Goal: Transaction & Acquisition: Book appointment/travel/reservation

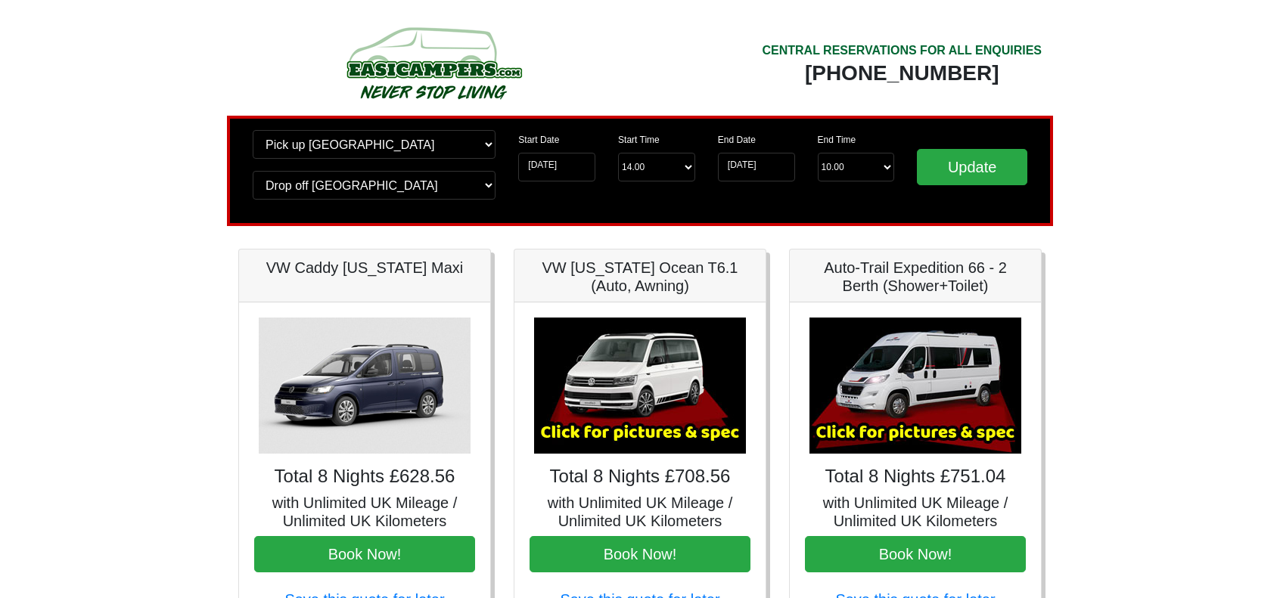
scroll to position [151, 0]
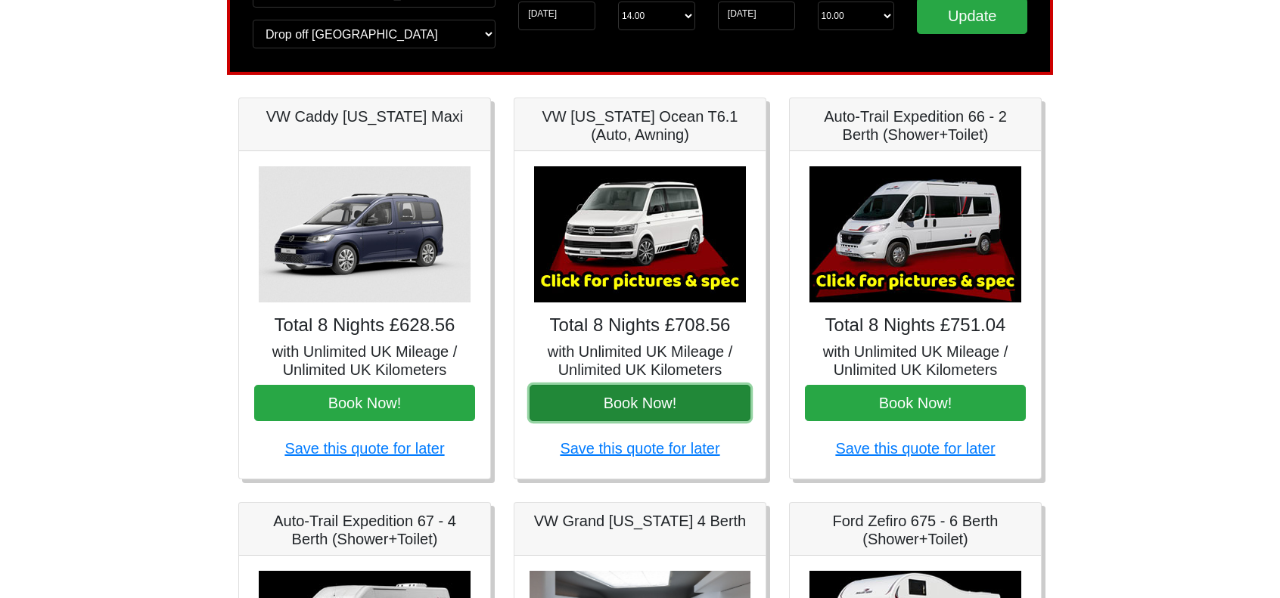
click at [655, 393] on button "Book Now!" at bounding box center [639, 403] width 221 height 36
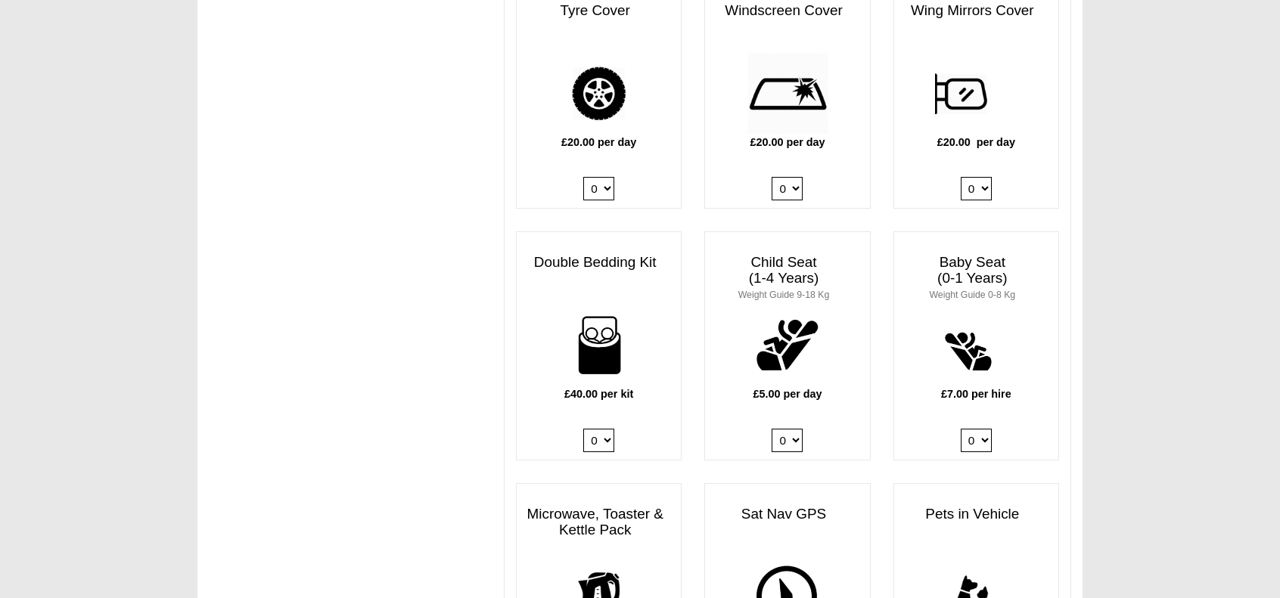
scroll to position [1437, 0]
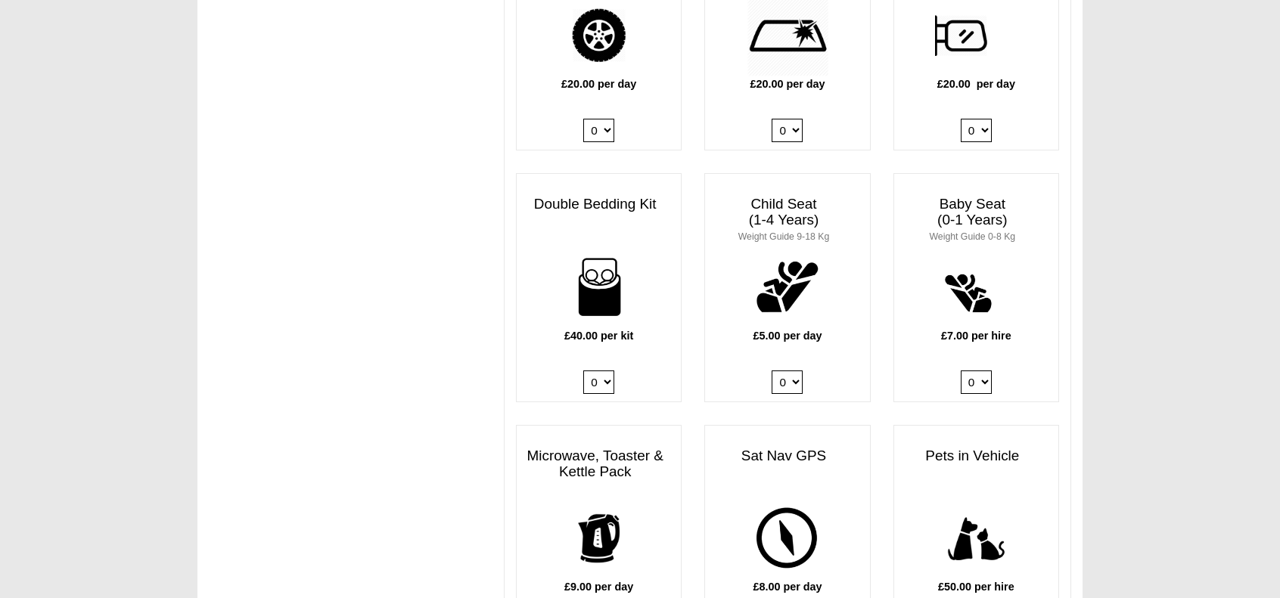
click at [608, 371] on select "0 1 2 3 4" at bounding box center [598, 382] width 31 height 23
click at [583, 371] on select "0 1 2 3 4" at bounding box center [598, 382] width 31 height 23
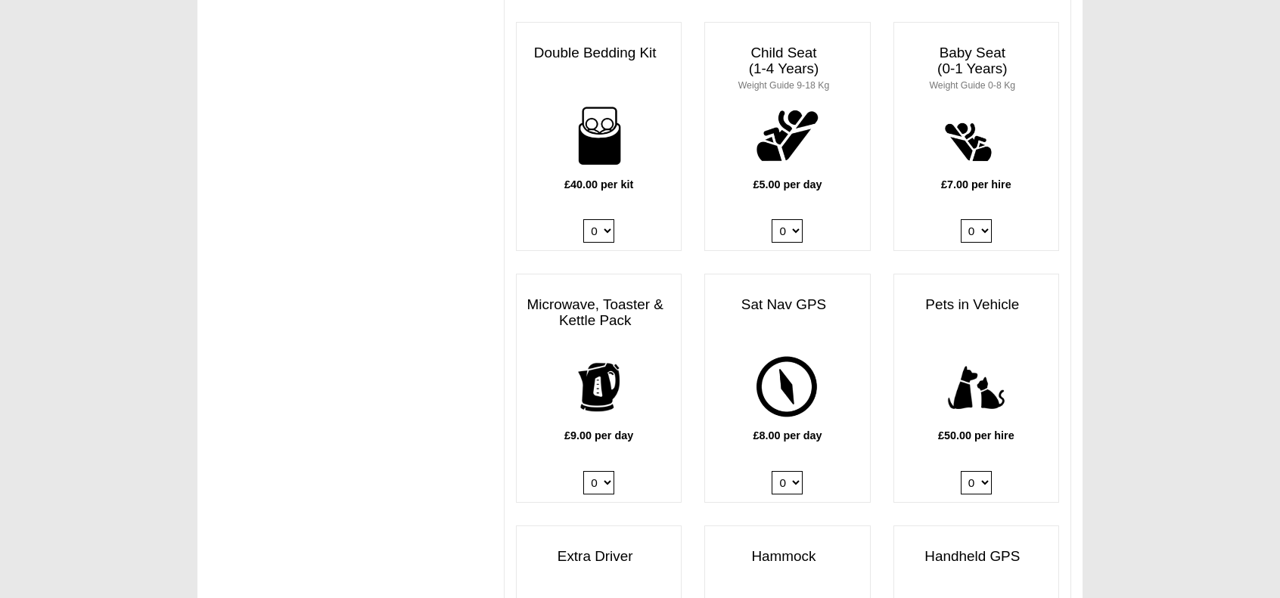
click at [602, 219] on select "0 1 2 3 4" at bounding box center [598, 230] width 31 height 23
select select "Double Bedding Kit x QTY 2 @ 40.00 GBP per kit."
click at [583, 219] on select "0 1 2 3 4" at bounding box center [598, 230] width 31 height 23
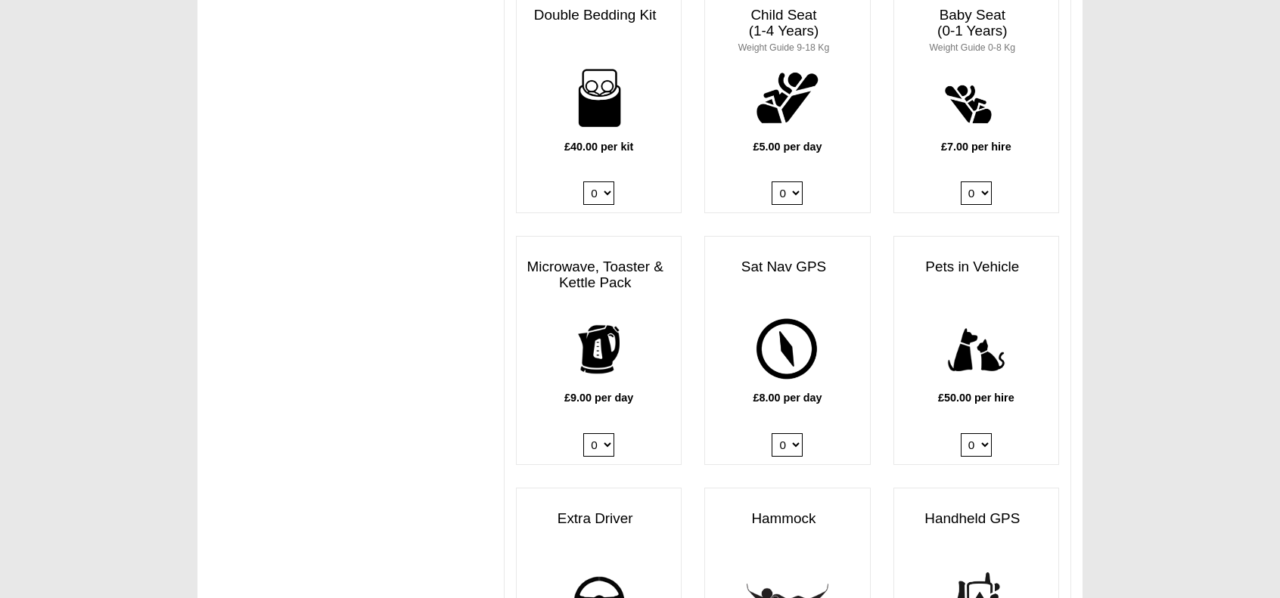
scroll to position [1815, 0]
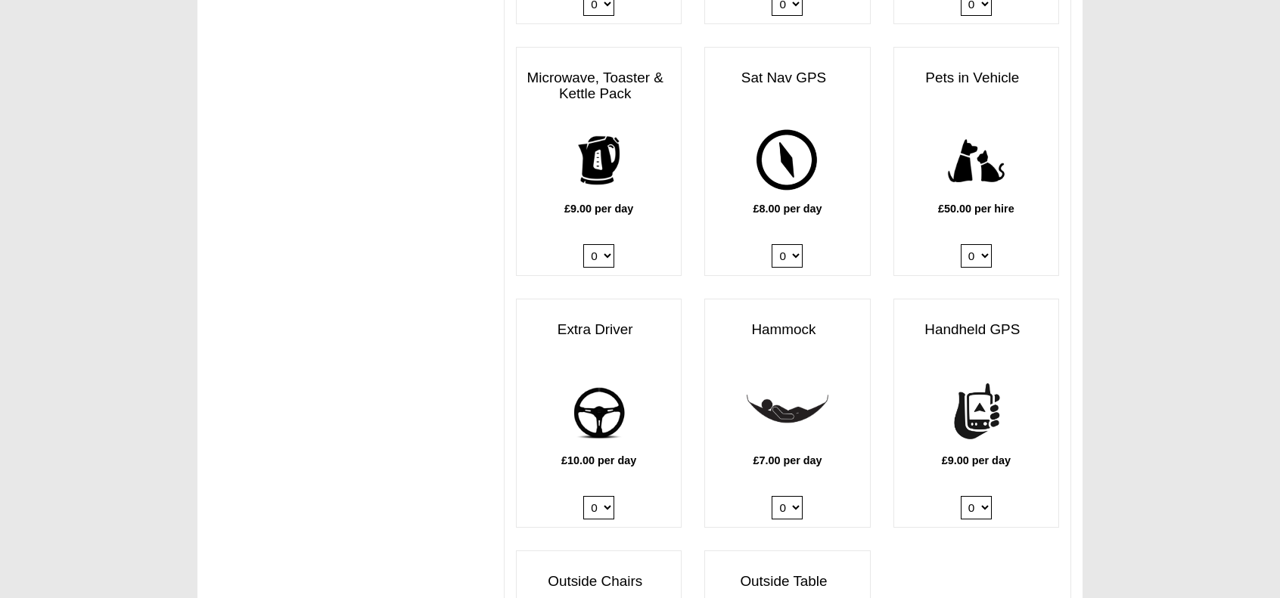
click at [610, 496] on select "0 1" at bounding box center [598, 507] width 31 height 23
select select "Extra Driver x QTY 1 @ 10.00 GBP per day."
click at [583, 496] on select "0 1" at bounding box center [598, 507] width 31 height 23
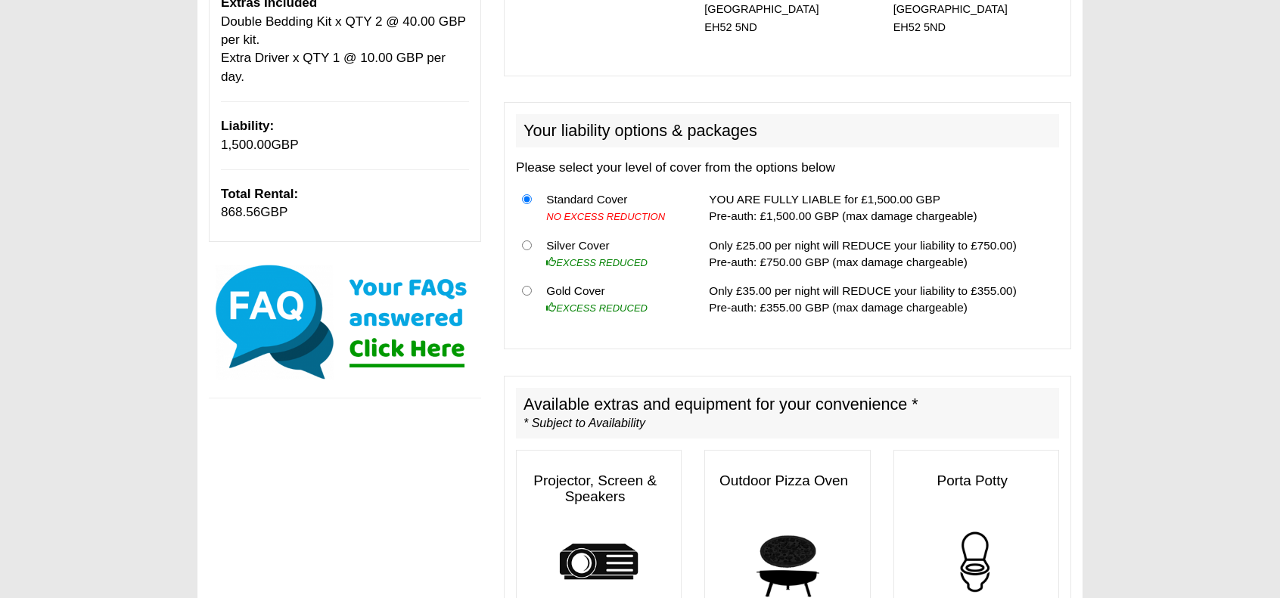
scroll to position [303, 0]
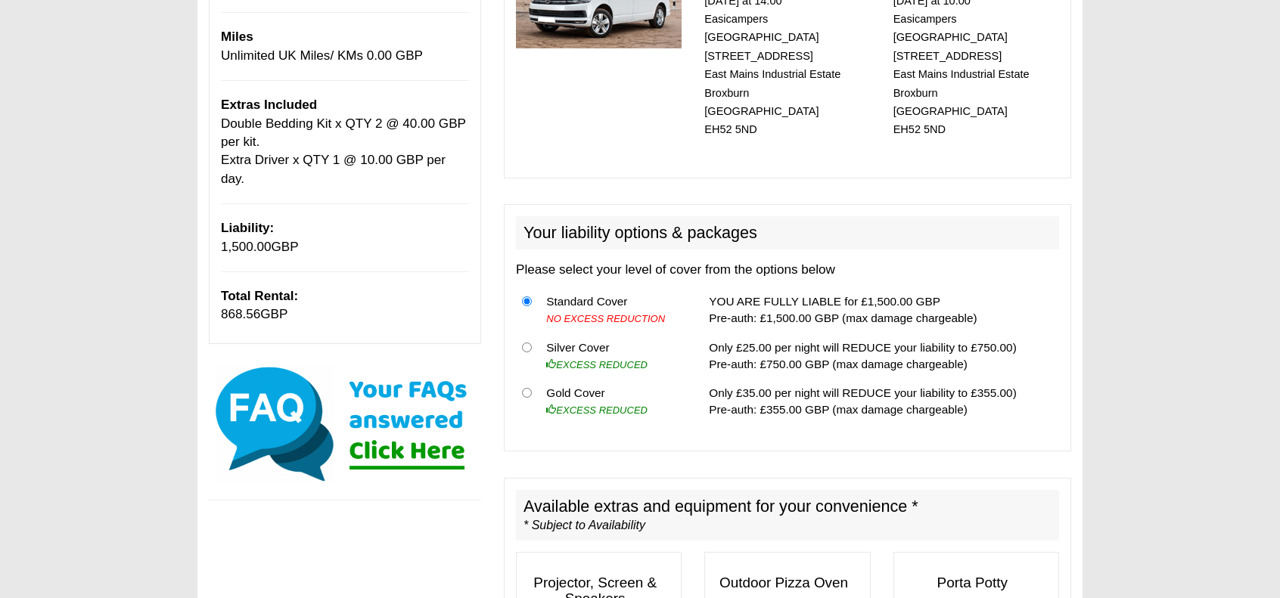
click at [523, 333] on th at bounding box center [528, 356] width 24 height 46
click at [527, 343] on input "radio" at bounding box center [527, 348] width 10 height 10
radio input "true"
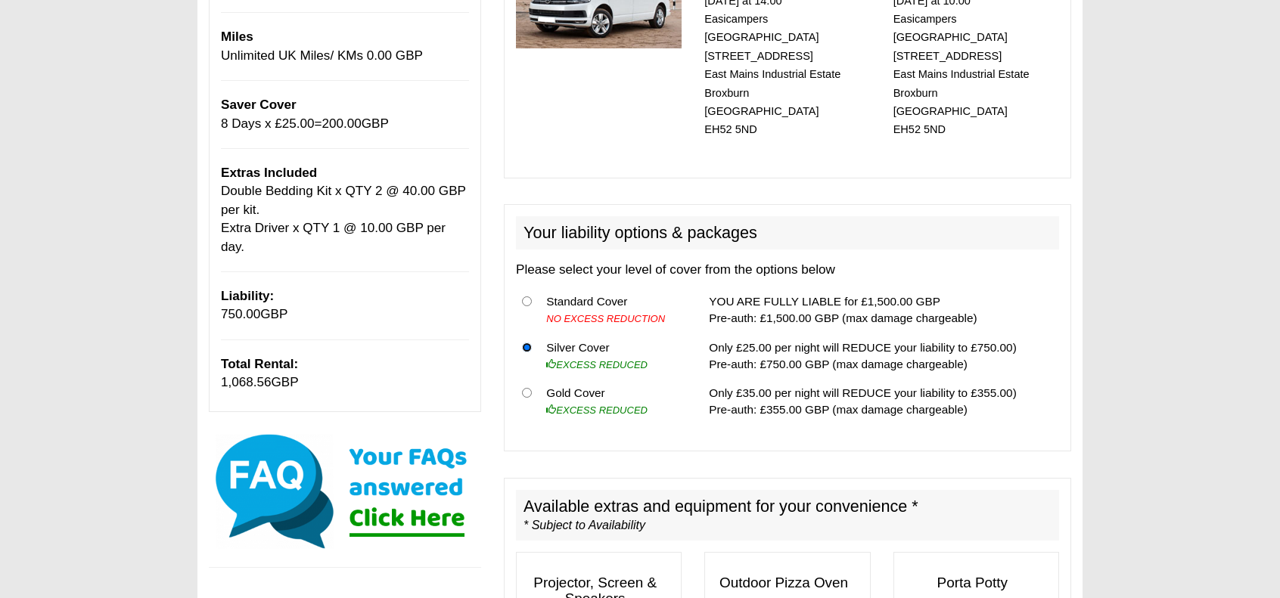
click at [527, 343] on input "radio" at bounding box center [527, 348] width 10 height 10
click at [523, 296] on input "radio" at bounding box center [527, 301] width 10 height 10
radio input "true"
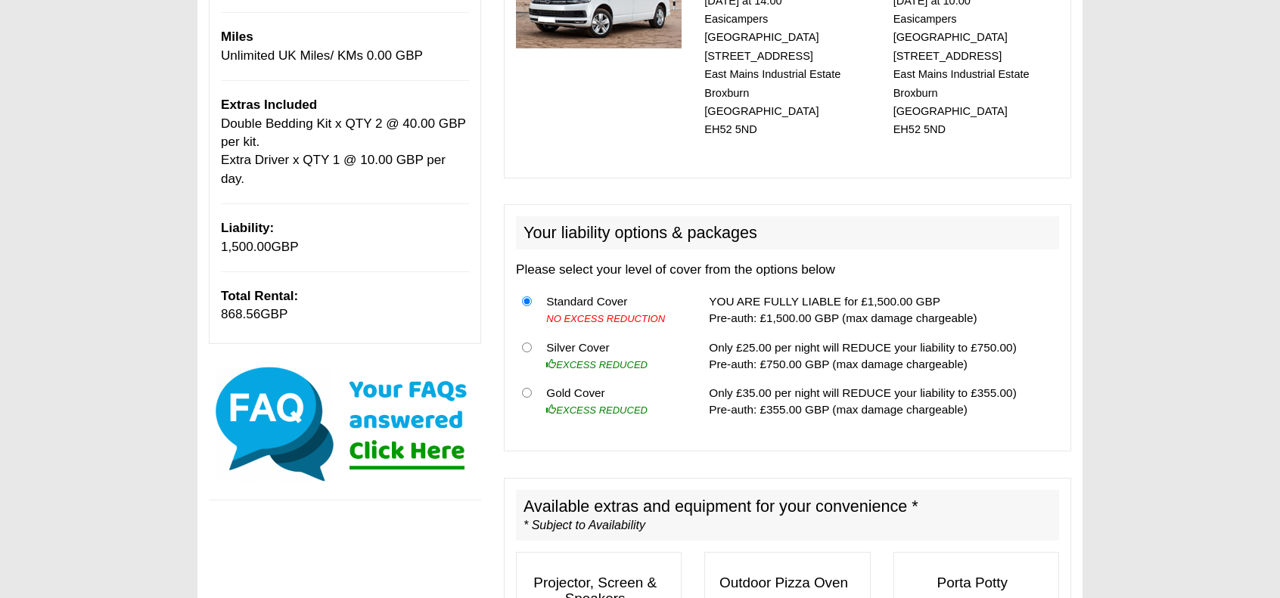
click at [528, 333] on th at bounding box center [528, 356] width 24 height 46
click at [528, 343] on input "radio" at bounding box center [527, 348] width 10 height 10
radio input "true"
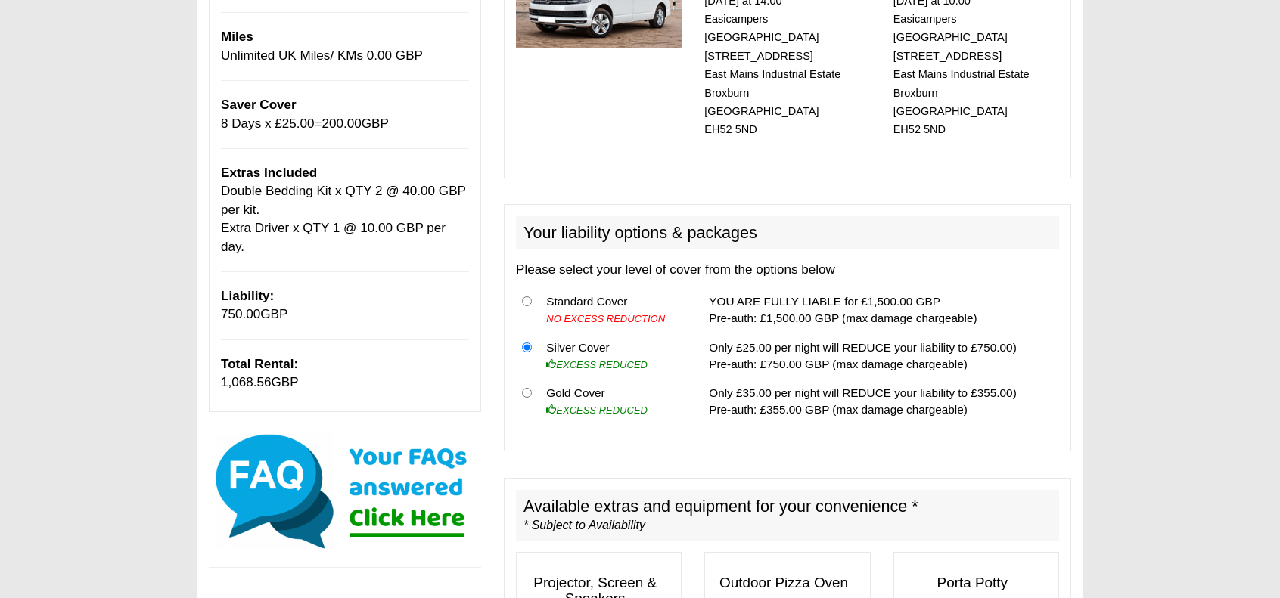
click at [529, 287] on th at bounding box center [528, 310] width 24 height 46
click at [527, 296] on input "radio" at bounding box center [527, 301] width 10 height 10
radio input "true"
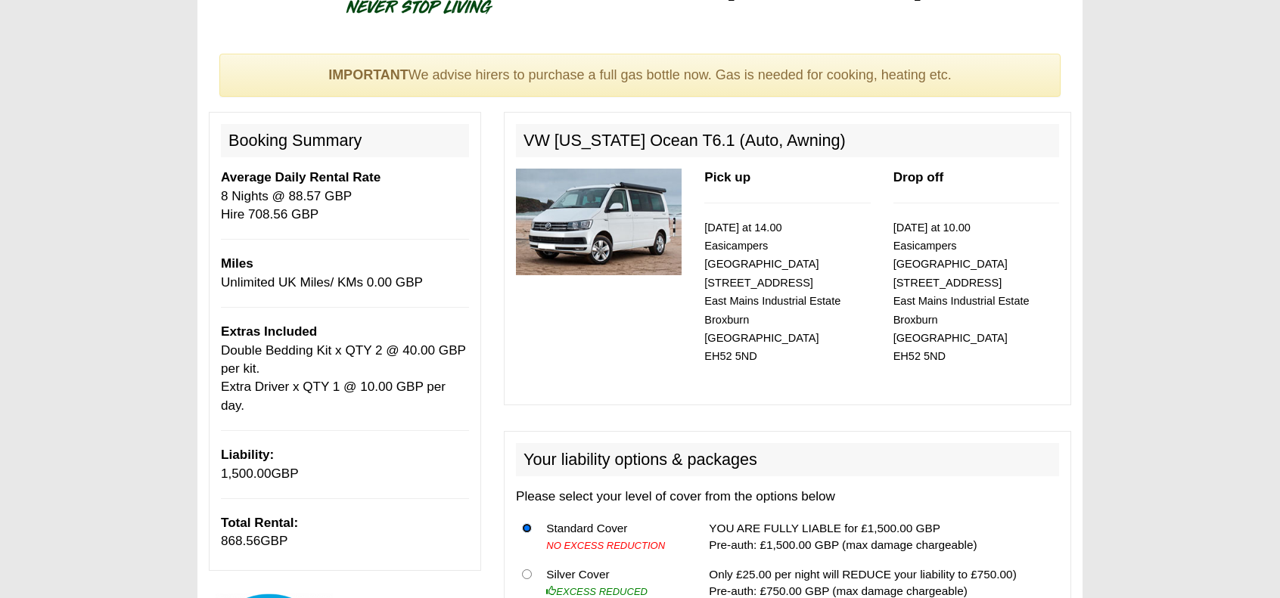
scroll to position [227, 0]
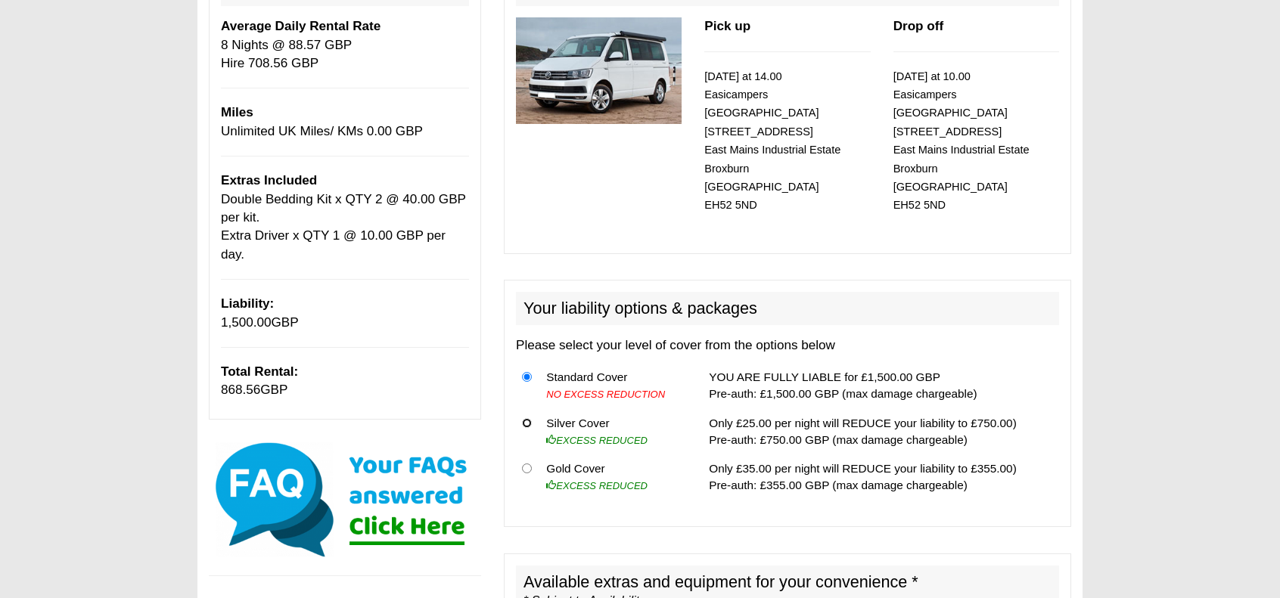
click at [529, 418] on input "radio" at bounding box center [527, 423] width 10 height 10
radio input "true"
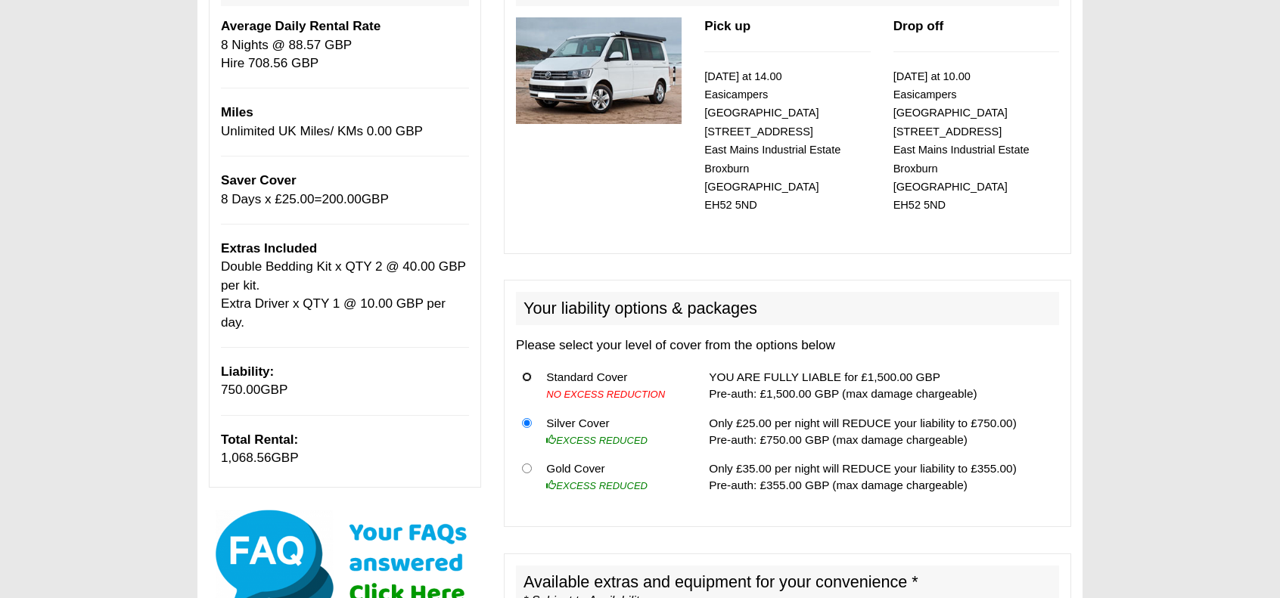
click at [527, 372] on input "radio" at bounding box center [527, 377] width 10 height 10
radio input "true"
